Goal: Information Seeking & Learning: Learn about a topic

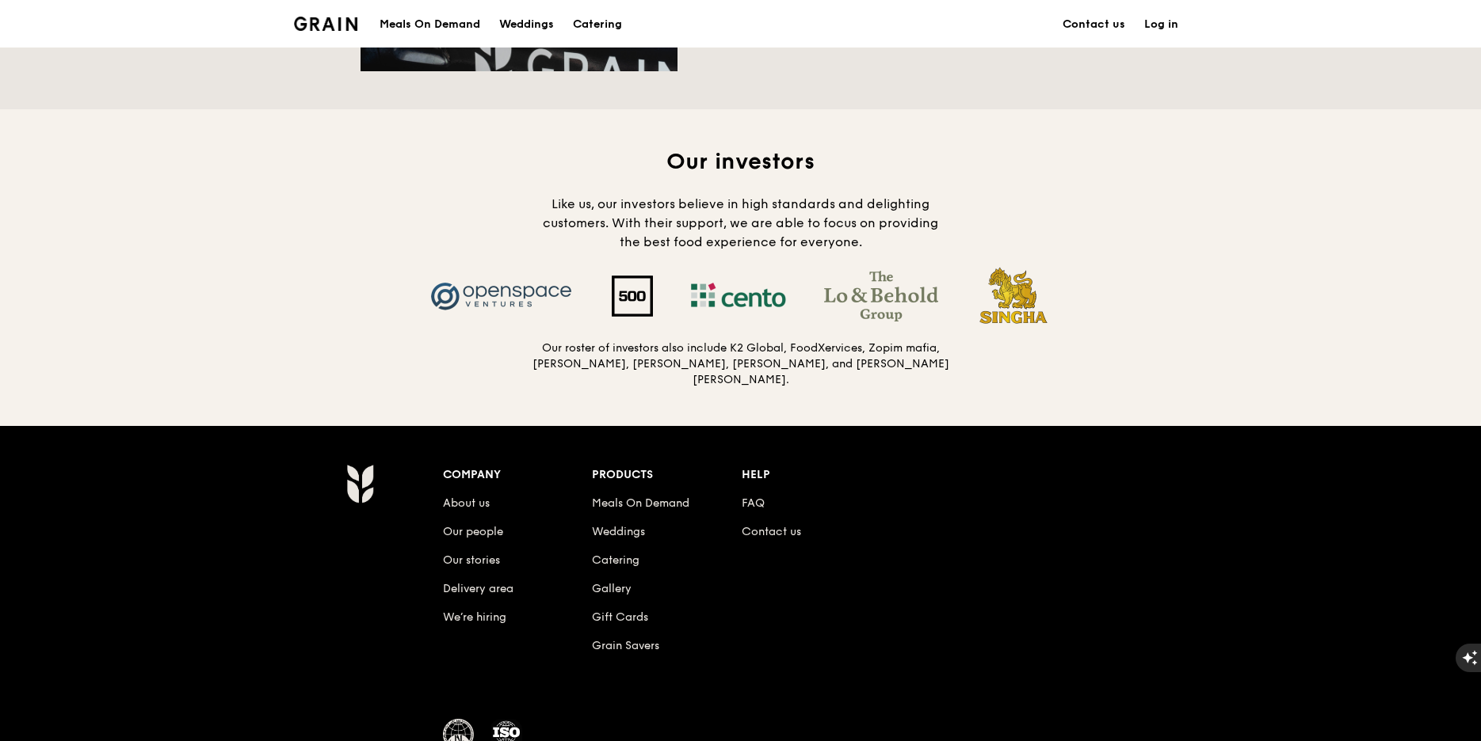
scroll to position [1590, 0]
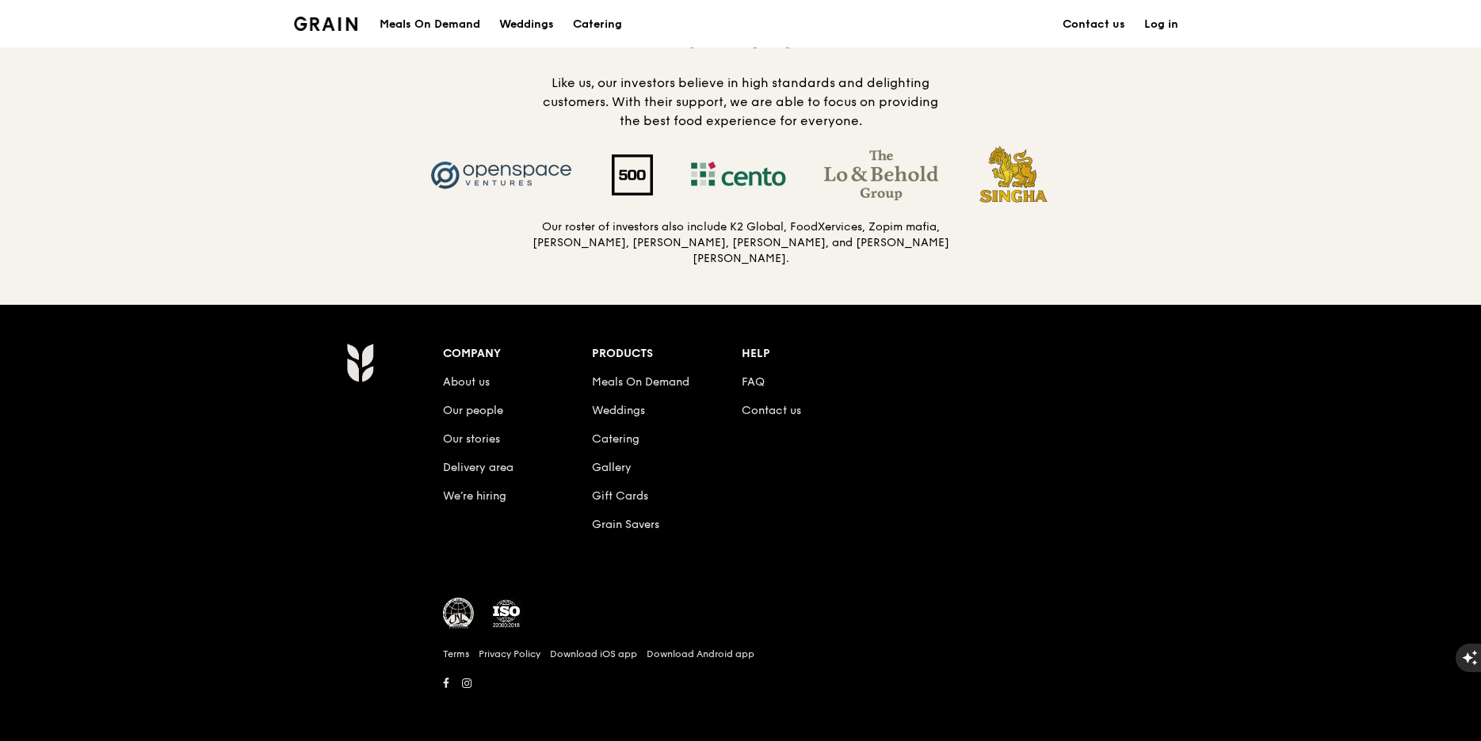
click at [630, 185] on img at bounding box center [632, 174] width 79 height 41
drag, startPoint x: 922, startPoint y: 268, endPoint x: 879, endPoint y: 245, distance: 48.6
click at [879, 245] on div "Our investors Like us, our investors believe in high standards and delighting c…" at bounding box center [740, 146] width 1481 height 317
click at [902, 254] on h5 "Our roster of investors also include K2 Global, FoodXervices, Zopim mafia, [PER…" at bounding box center [741, 243] width 418 height 48
drag, startPoint x: 788, startPoint y: 234, endPoint x: 729, endPoint y: 234, distance: 59.4
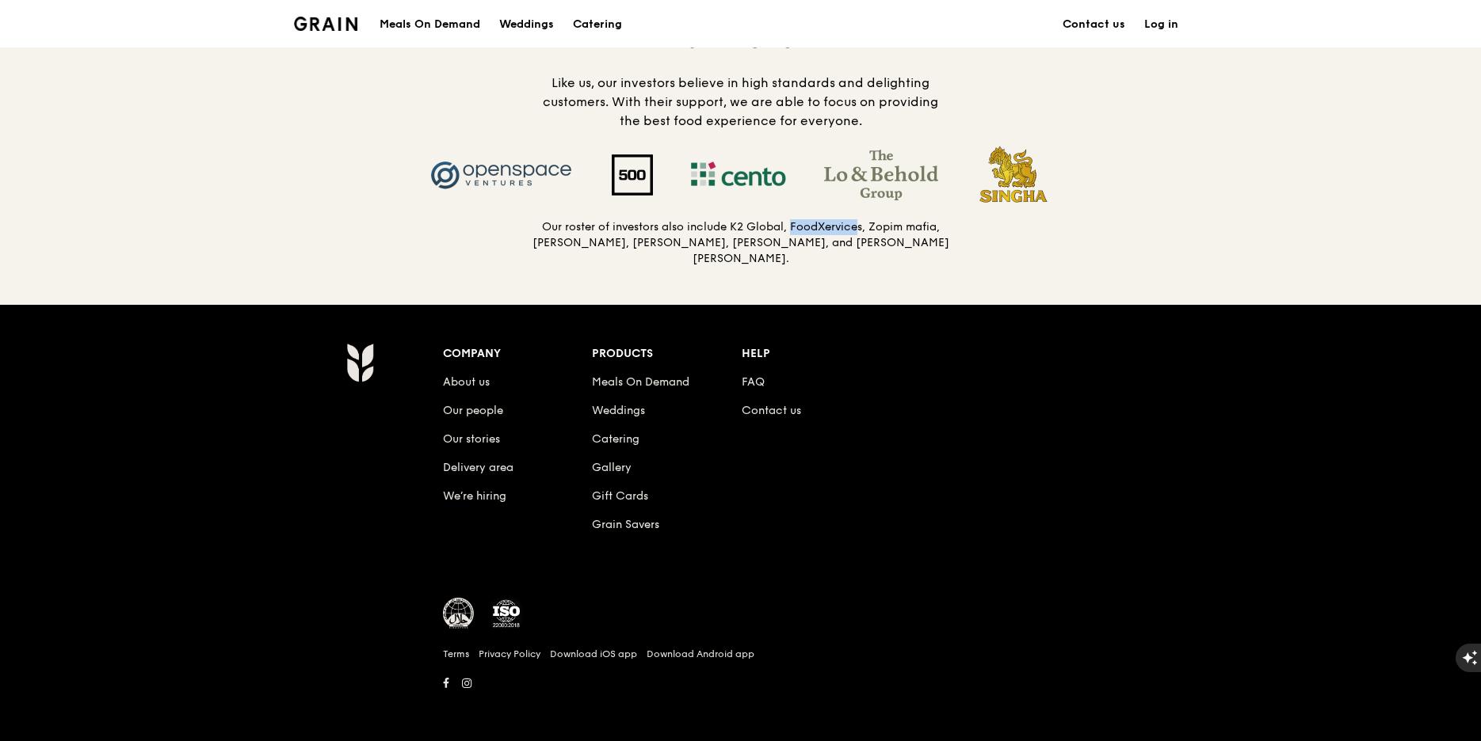
click at [729, 234] on h5 "Our roster of investors also include K2 Global, FoodXervices, Zopim mafia, [PER…" at bounding box center [741, 243] width 418 height 48
copy h5 "K2 Global,"
click at [489, 375] on link "About us" at bounding box center [466, 381] width 47 height 13
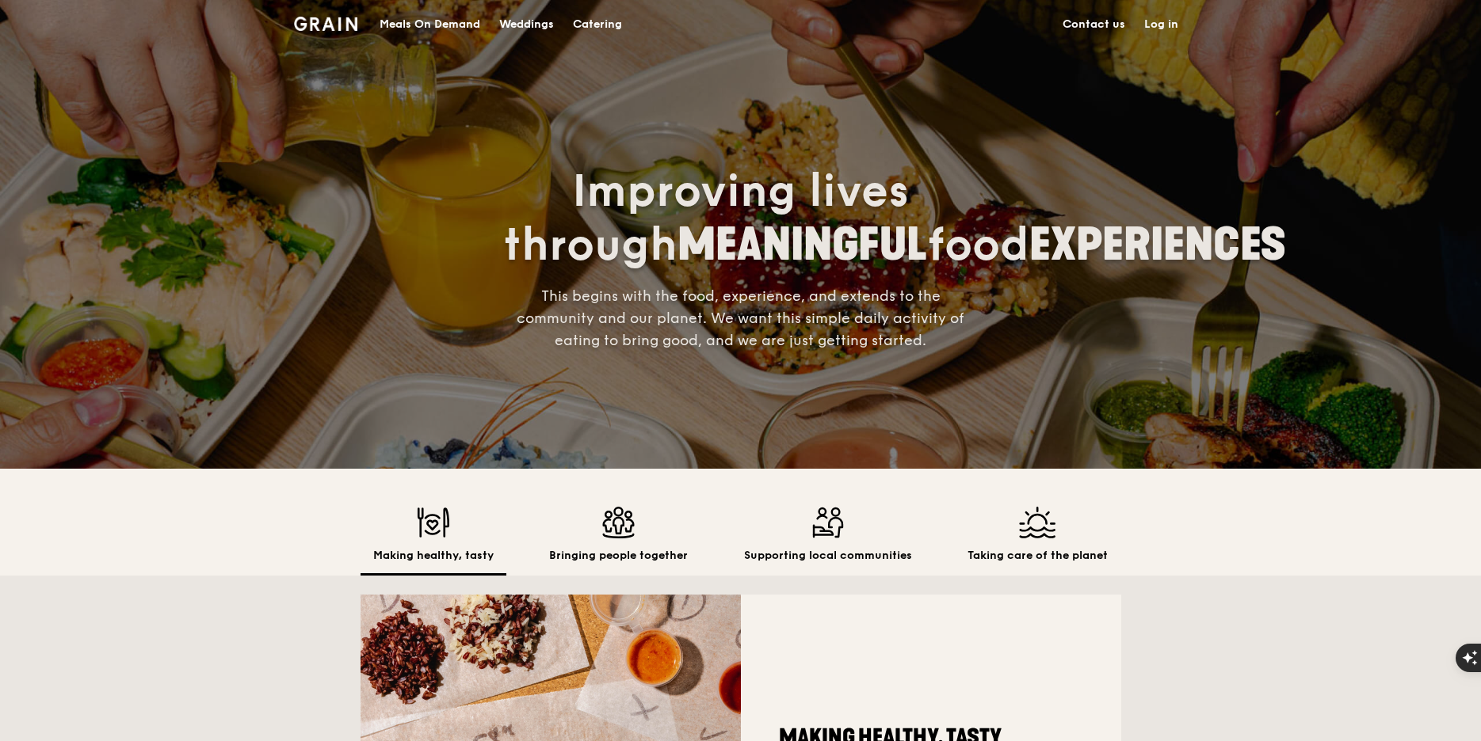
click at [616, 345] on span "This begins with the food, experience, and extends to the community and our pla…" at bounding box center [740, 319] width 448 height 62
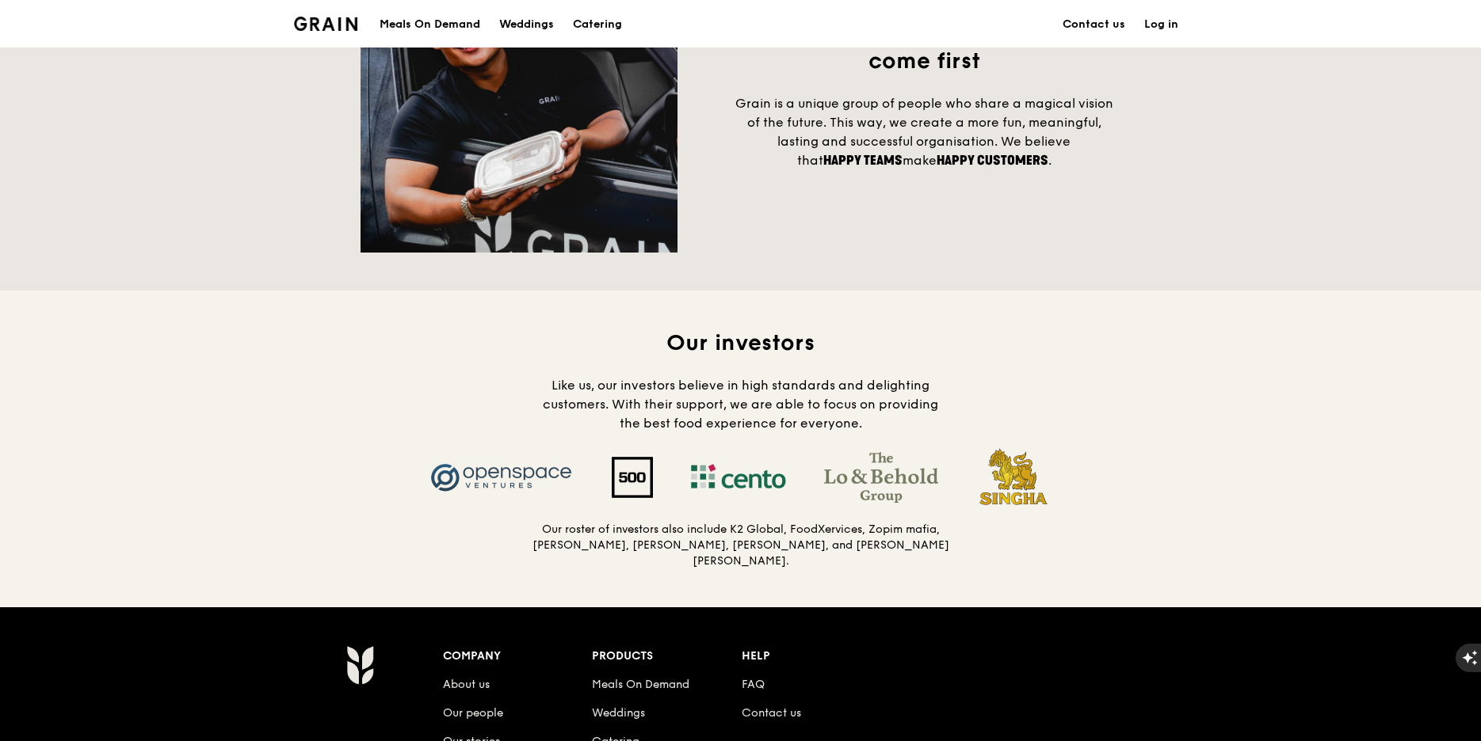
scroll to position [1505, 0]
